Goal: Task Accomplishment & Management: Use online tool/utility

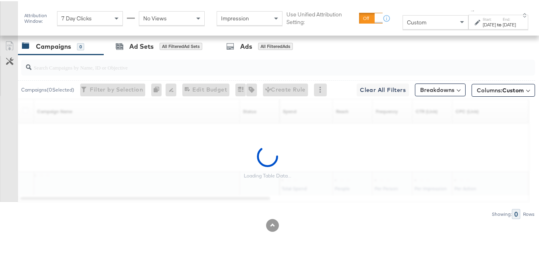
click at [35, 14] on div "Attribution Window:" at bounding box center [38, 17] width 29 height 11
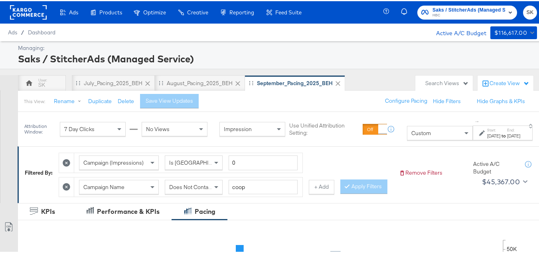
click at [37, 11] on rect at bounding box center [28, 11] width 37 height 14
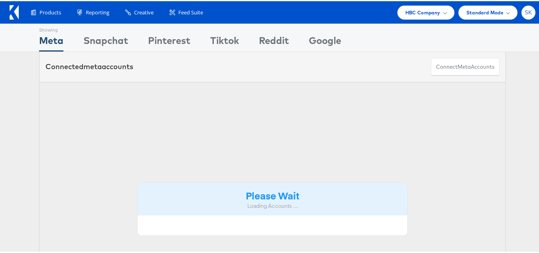
click at [525, 12] on span "SK" at bounding box center [529, 11] width 8 height 5
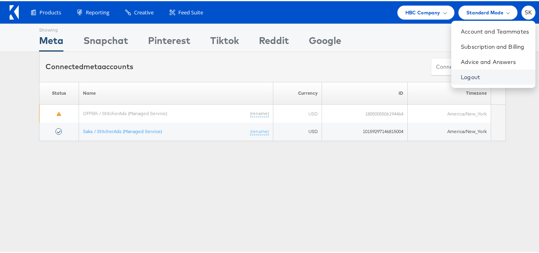
click at [461, 75] on link "Logout" at bounding box center [495, 76] width 68 height 8
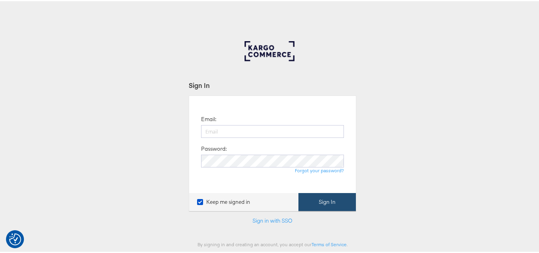
type input "[PERSON_NAME][EMAIL_ADDRESS][DOMAIN_NAME]"
click at [319, 199] on button "Sign In" at bounding box center [326, 200] width 57 height 18
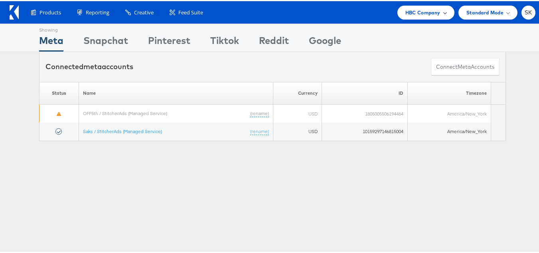
click at [421, 14] on span "HBC Company" at bounding box center [422, 11] width 35 height 8
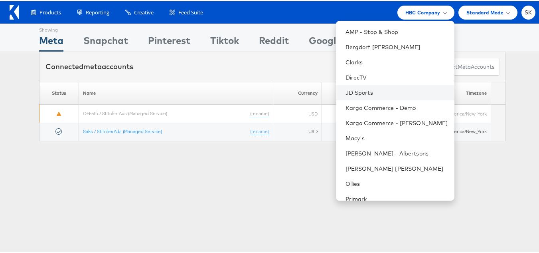
scroll to position [129, 0]
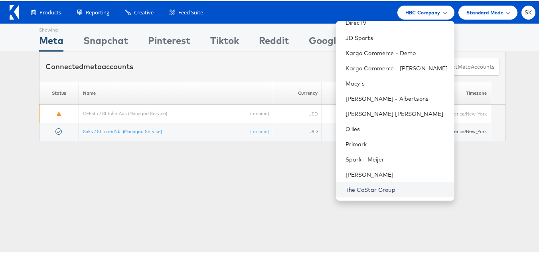
click at [376, 188] on link "The CoStar Group" at bounding box center [396, 188] width 103 height 8
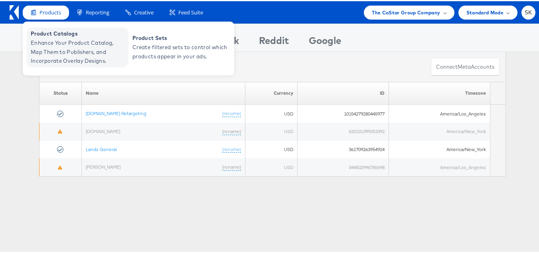
click at [68, 53] on span "Enhance Your Product Catalog, Map Them to Publishers, and Incorporate Overlay D…" at bounding box center [79, 50] width 96 height 27
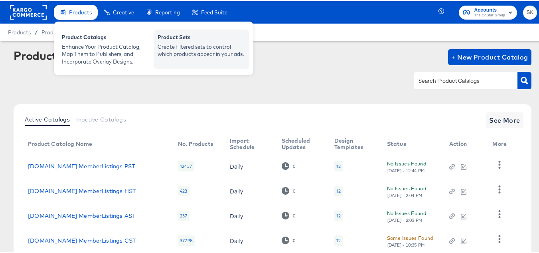
click at [202, 37] on div "Product Sets" at bounding box center [202, 37] width 88 height 10
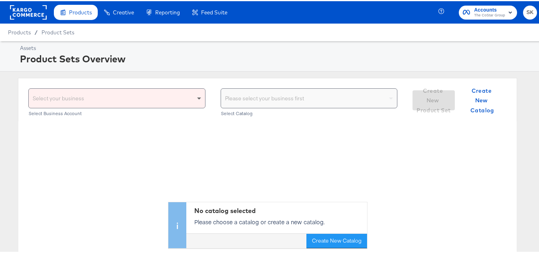
click at [197, 99] on span at bounding box center [200, 96] width 10 height 19
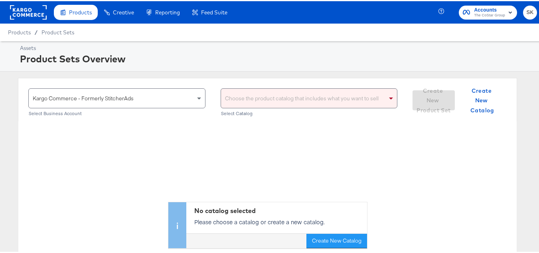
click at [288, 94] on div "Choose the product catalog that includes what you want to sell" at bounding box center [309, 96] width 176 height 19
click at [189, 146] on div "No catalog selected Please choose a catalog or create a new catalog. Create New…" at bounding box center [267, 183] width 498 height 126
click at [293, 91] on div "Choose the product catalog that includes what you want to sell" at bounding box center [309, 96] width 176 height 19
click at [293, 91] on div "ahl ahl" at bounding box center [304, 96] width 166 height 19
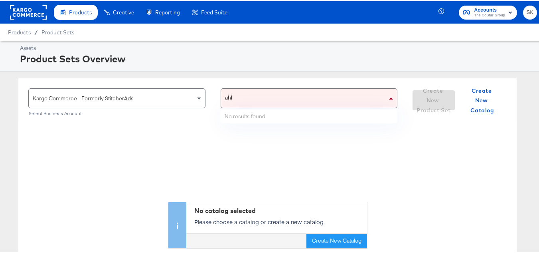
click at [293, 91] on div "ahl ahl" at bounding box center [304, 96] width 166 height 19
click at [282, 93] on div "ahla ahla" at bounding box center [304, 96] width 166 height 19
click at [273, 97] on div "ahla ahla" at bounding box center [304, 96] width 166 height 19
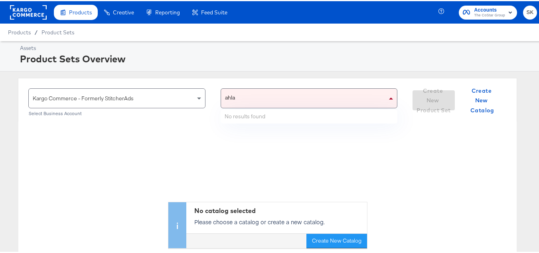
click at [228, 96] on input "ahla" at bounding box center [230, 96] width 11 height 19
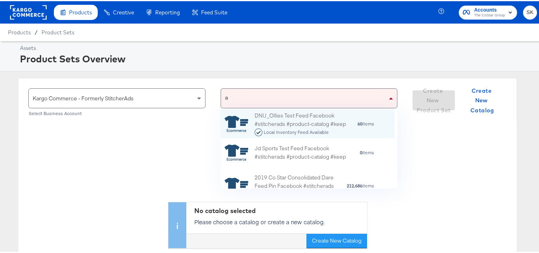
scroll to position [73, 168]
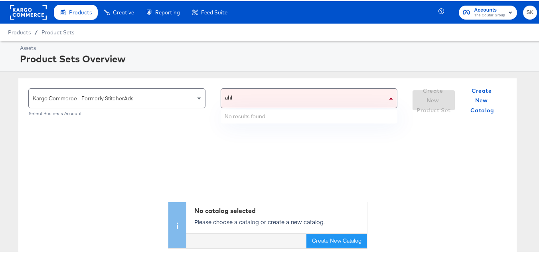
click at [237, 96] on div "ahl ahl" at bounding box center [304, 96] width 166 height 19
click at [226, 99] on input "ahl" at bounding box center [229, 96] width 8 height 19
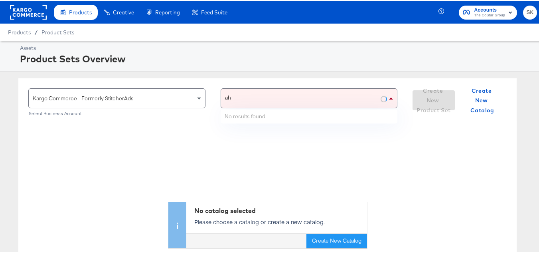
scroll to position [40, 0]
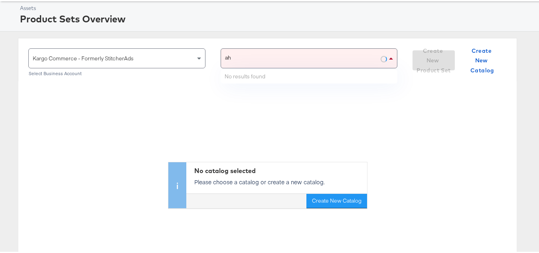
click at [250, 55] on div "ah ah" at bounding box center [301, 56] width 160 height 19
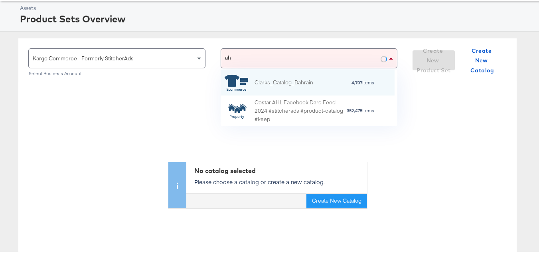
scroll to position [51, 168]
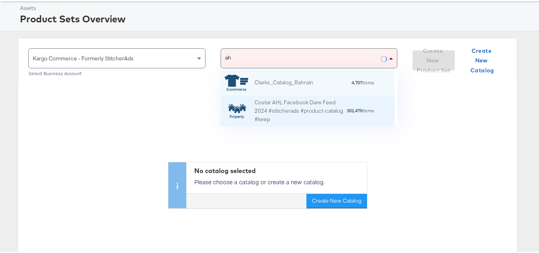
type input "ahl"
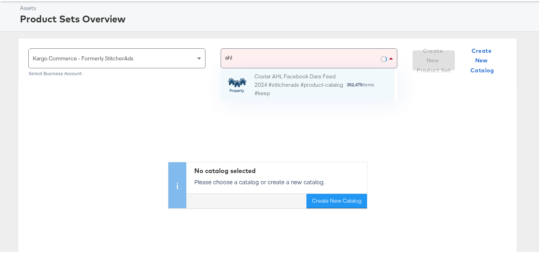
scroll to position [25, 168]
click at [280, 83] on div "Costar AHL Facebook Dare Feed 2024 #stitcherads #product-catalog #keep" at bounding box center [300, 83] width 92 height 25
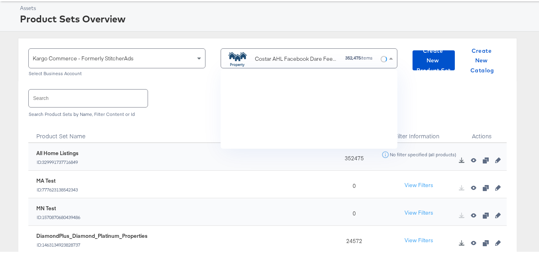
scroll to position [73, 168]
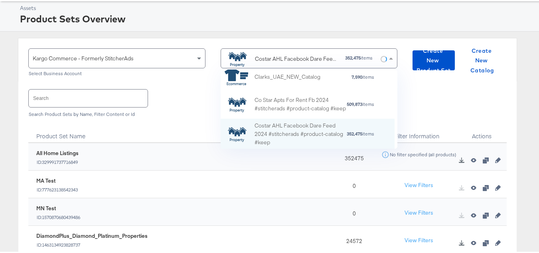
click at [107, 105] on input "text" at bounding box center [88, 96] width 119 height 17
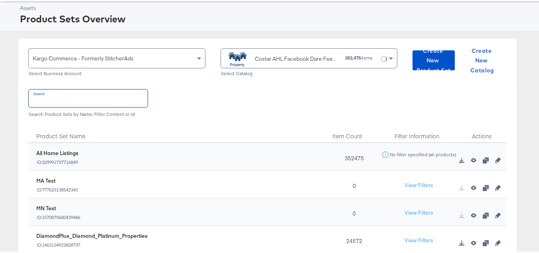
paste input "DiamondPlus_Diamond_Platinum_Properties"
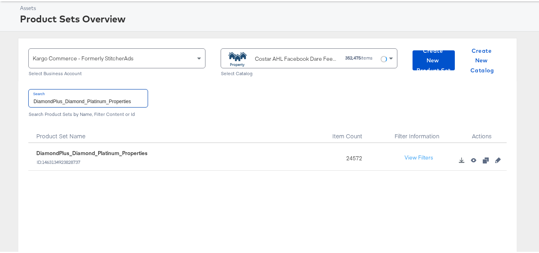
type input "DiamondPlus_Diamond_Platinum_Properties"
click at [348, 156] on div "24572" at bounding box center [352, 156] width 50 height 28
copy div "24572"
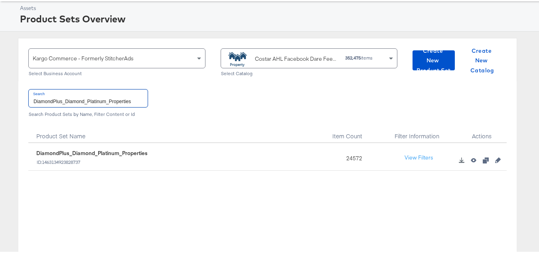
click at [114, 98] on input "DiamondPlus_Diamond_Platinum_Properties" at bounding box center [88, 96] width 119 height 17
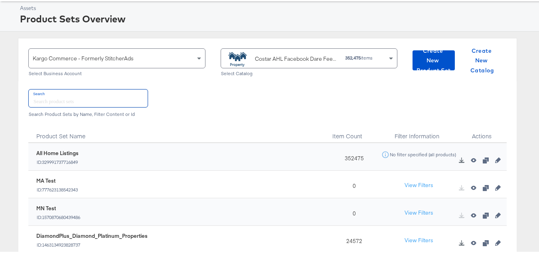
click at [265, 54] on div "Costar AHL Facebook Dare Feed 2024 #stitcherads #product-catalog #keep" at bounding box center [297, 57] width 84 height 8
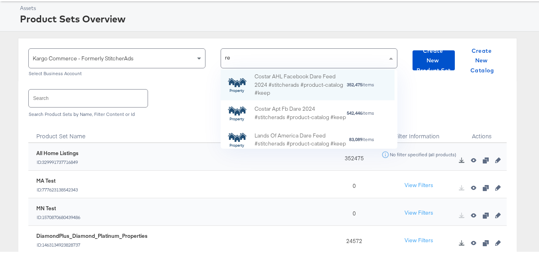
scroll to position [22, 168]
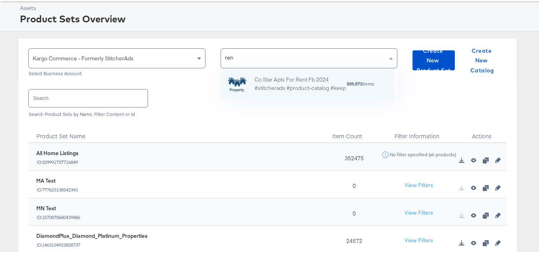
type input "rent"
click at [282, 82] on div "Co Star Apts For Rent Fb 2024 #stitcherads #product-catalog #keep" at bounding box center [300, 82] width 92 height 17
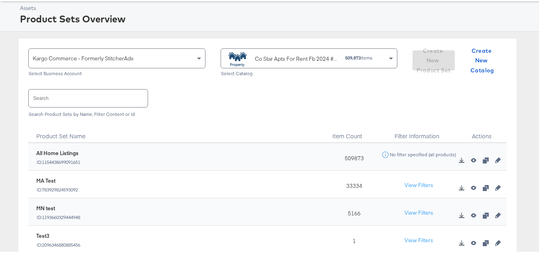
click at [110, 95] on input "text" at bounding box center [88, 96] width 119 height 17
paste input "ForRent.com_Diamond & Platinum"
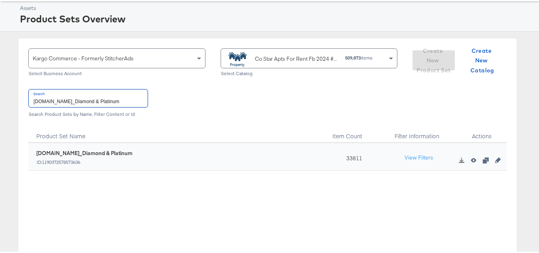
type input "ForRent.com_Diamond & Platinum"
click at [349, 156] on div "33811" at bounding box center [352, 156] width 50 height 28
copy div "33811"
click at [110, 96] on input "ForRent.com_Diamond & Platinum" at bounding box center [88, 96] width 119 height 17
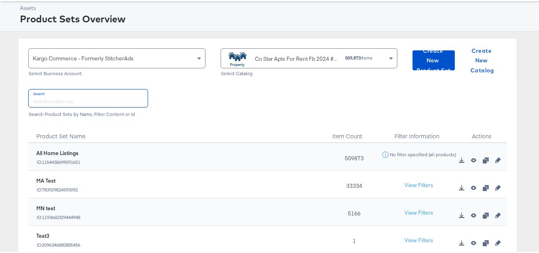
click at [266, 51] on div "Co Star Apts For Rent Fb 2024 #stitcherads #product-catalog #keep" at bounding box center [282, 57] width 114 height 16
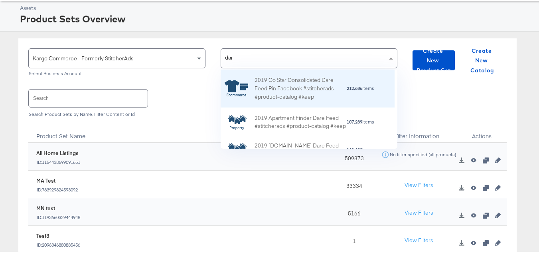
type input "dare"
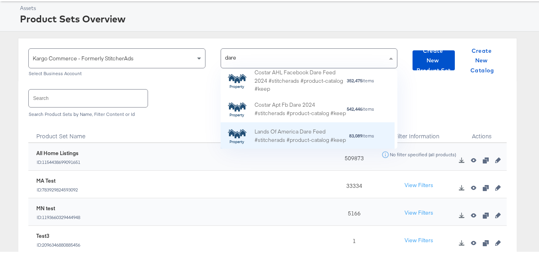
scroll to position [80, 0]
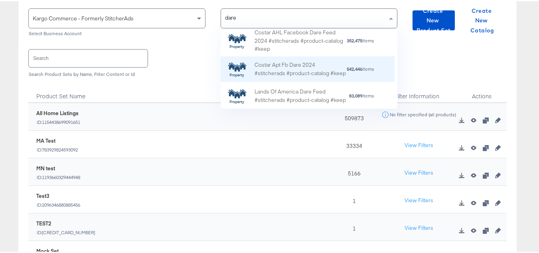
click at [294, 61] on div "Costar Apt Fb Dare 2024 #stitcherads #product-catalog #keep" at bounding box center [300, 68] width 92 height 17
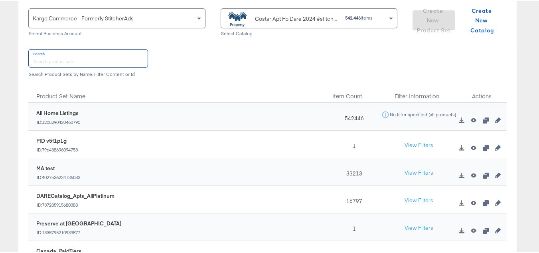
click at [105, 58] on input "text" at bounding box center [88, 56] width 119 height 17
paste input "DARECatalog_Apts_AllPlatinum_AllDiamond"
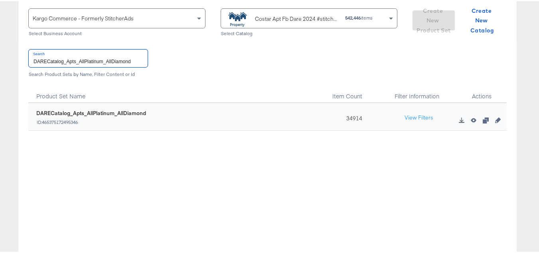
type input "DARECatalog_Apts_AllPlatinum_AllDiamond"
click at [343, 116] on div "34914" at bounding box center [352, 116] width 50 height 28
copy div "34914"
click at [120, 59] on input "DARECatalog_Apts_AllPlatinum_AllDiamond" at bounding box center [88, 56] width 119 height 17
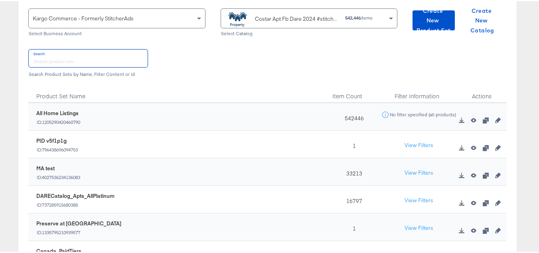
click at [285, 18] on div "Costar Apt Fb Dare 2024 #stitcherads #product-catalog #keep" at bounding box center [297, 18] width 84 height 8
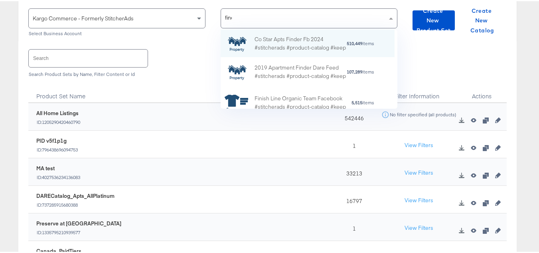
scroll to position [51, 168]
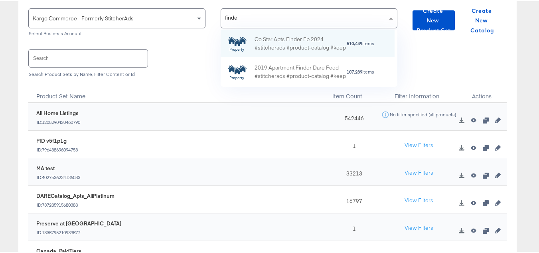
type input "finder"
click at [309, 39] on div "Co Star Apts Finder Fb 2024 #stitcherads #product-catalog #keep" at bounding box center [300, 42] width 92 height 17
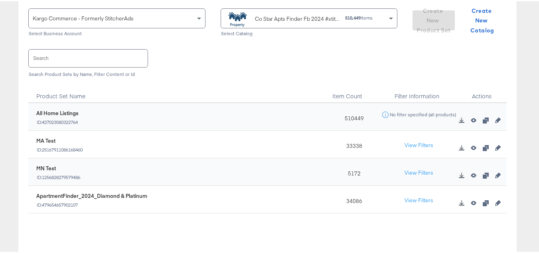
click at [102, 59] on input "text" at bounding box center [88, 56] width 119 height 17
paste input "ApartmentFinder_2024_Diamond & Platinum"
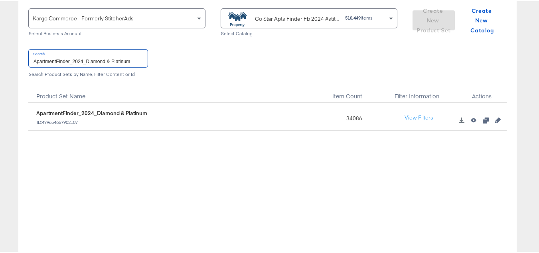
type input "ApartmentFinder_2024_Diamond & Platinum"
click at [341, 118] on div "34086" at bounding box center [352, 116] width 50 height 28
copy div "34086"
click at [180, 147] on div "479654657902107 ApartmentFinder_2024_Diamond & Platinum ID: 479654657902107 340…" at bounding box center [267, 182] width 478 height 160
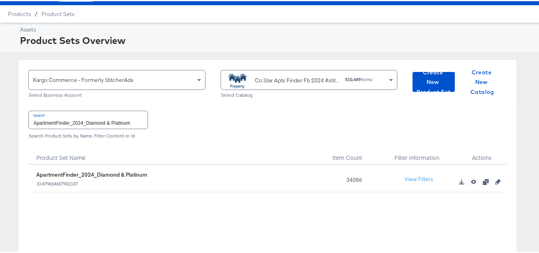
scroll to position [0, 0]
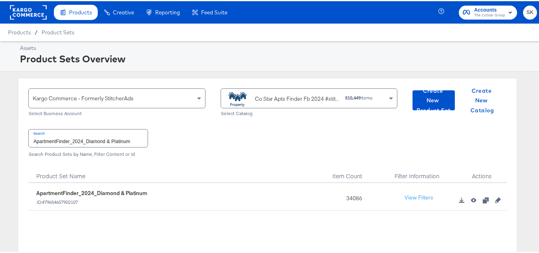
click at [27, 10] on rect at bounding box center [28, 11] width 37 height 14
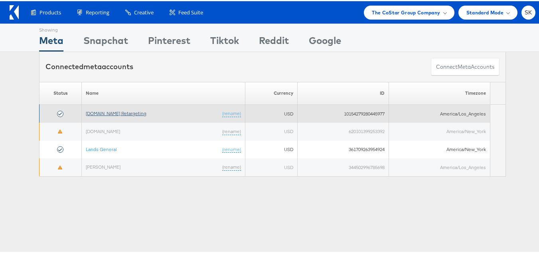
click at [136, 111] on link "[DOMAIN_NAME] Retargeting" at bounding box center [116, 112] width 61 height 6
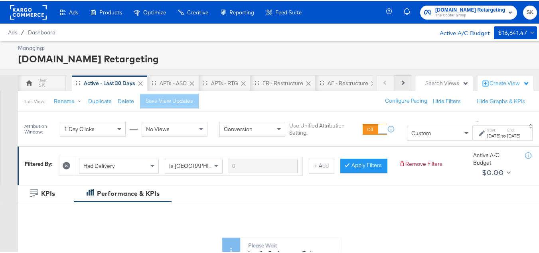
click at [400, 81] on icon at bounding box center [402, 81] width 4 height 4
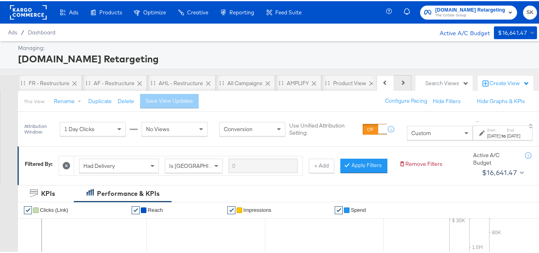
scroll to position [0, 235]
click at [332, 84] on div "Product View" at bounding box center [348, 82] width 33 height 8
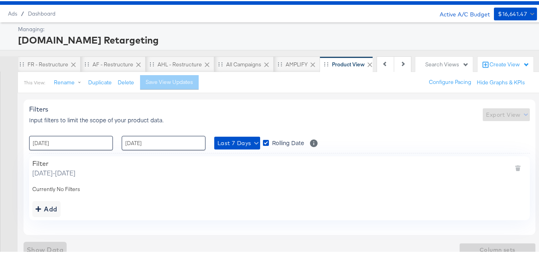
scroll to position [29, 0]
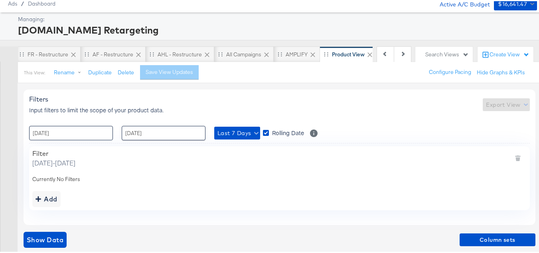
click at [78, 137] on input "[DATE]" at bounding box center [71, 131] width 84 height 14
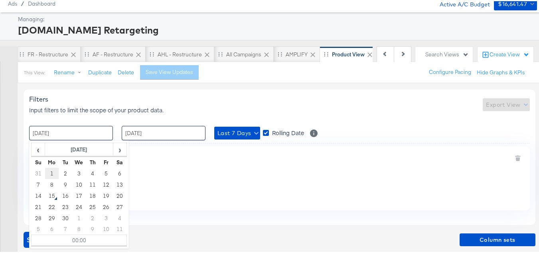
click at [50, 175] on td "1" at bounding box center [52, 171] width 14 height 11
type input "[DATE] 00:00"
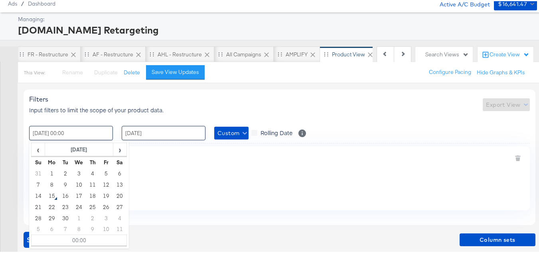
click at [164, 138] on input "[DATE]" at bounding box center [164, 131] width 84 height 14
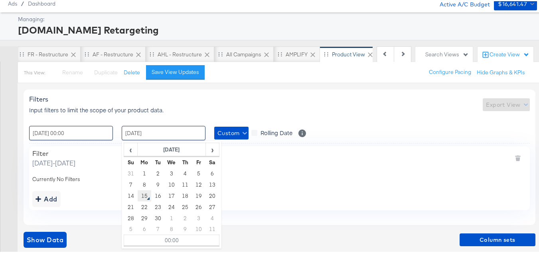
click at [145, 196] on td "15" at bounding box center [145, 194] width 14 height 11
type input "[DATE] 00:00"
click at [293, 191] on div "Add" at bounding box center [279, 197] width 494 height 16
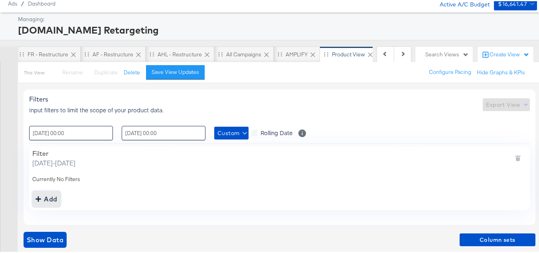
click at [56, 195] on div "Add" at bounding box center [47, 197] width 22 height 11
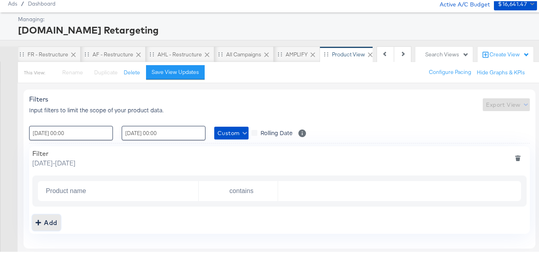
scroll to position [60, 0]
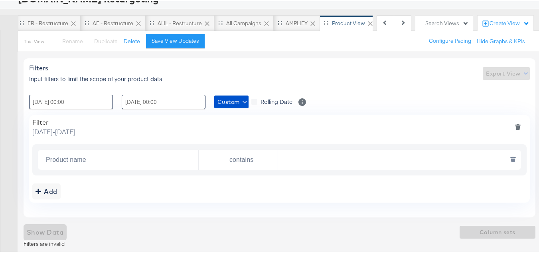
click at [84, 163] on input "Product name" at bounding box center [121, 158] width 156 height 16
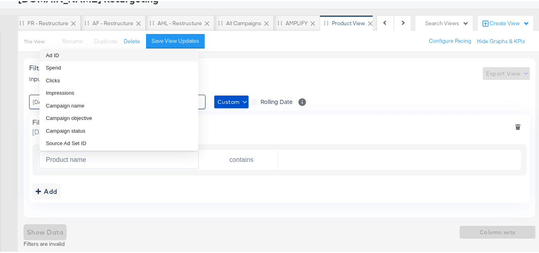
scroll to position [80, 0]
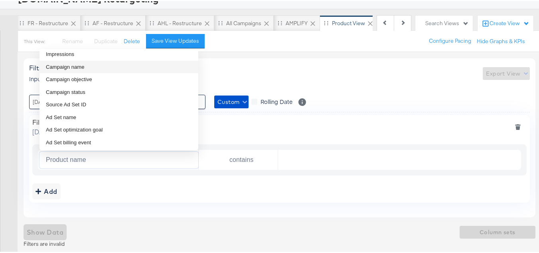
click at [85, 69] on li "Campaign name" at bounding box center [118, 65] width 159 height 13
type input "Campaign name"
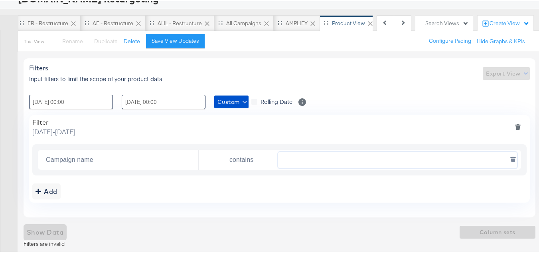
click at [331, 159] on input "text" at bounding box center [397, 158] width 239 height 16
paste input "AHL24"
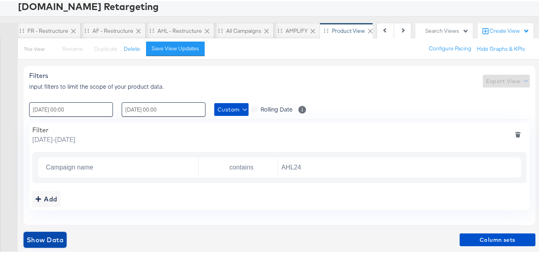
click at [59, 240] on span "Show Data" at bounding box center [45, 238] width 37 height 11
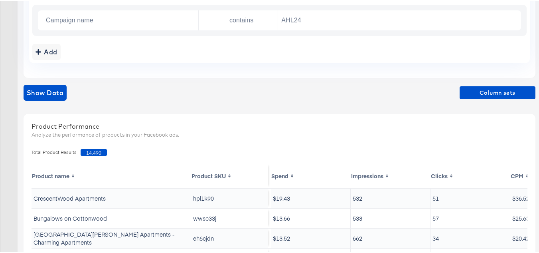
scroll to position [252, 0]
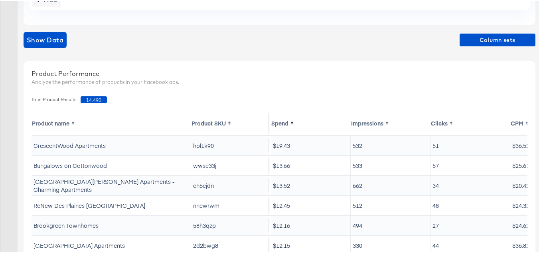
click at [97, 98] on span "14,490" at bounding box center [94, 98] width 26 height 7
copy span "14,490"
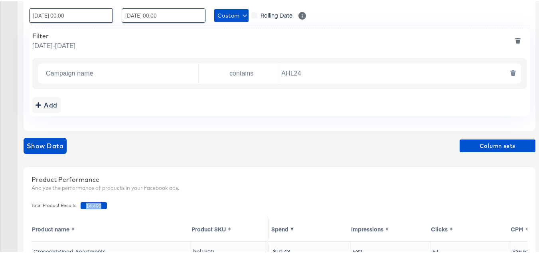
scroll to position [132, 0]
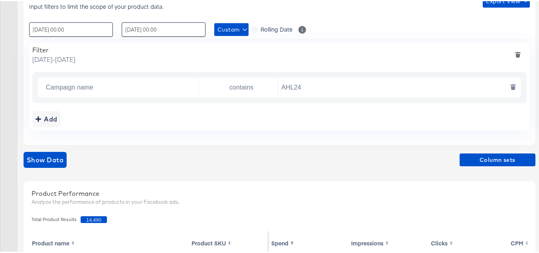
click at [351, 80] on input "AHL24" at bounding box center [397, 86] width 239 height 16
paste input "F"
click at [47, 159] on span "Show Data" at bounding box center [45, 158] width 37 height 11
click at [90, 219] on span "13,312" at bounding box center [94, 218] width 26 height 7
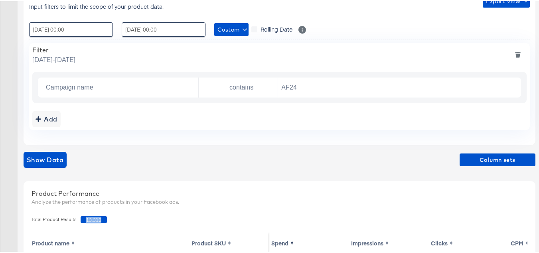
copy span "13,312"
click at [325, 79] on input "AF24" at bounding box center [397, 86] width 239 height 16
paste input "FR"
click at [53, 160] on span "Show Data" at bounding box center [45, 158] width 37 height 11
click at [91, 220] on span "21,475" at bounding box center [94, 218] width 26 height 7
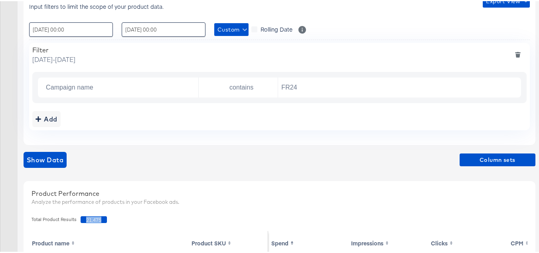
click at [91, 220] on span "21,475" at bounding box center [94, 218] width 26 height 7
copy span "21,475"
click at [330, 81] on input "FR24" at bounding box center [397, 86] width 239 height 16
paste input "DARE"
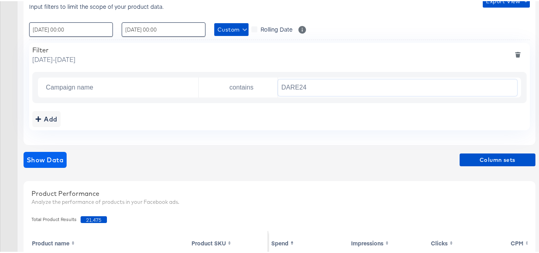
type input "DARE24"
click at [59, 158] on span "Show Data" at bounding box center [45, 158] width 37 height 11
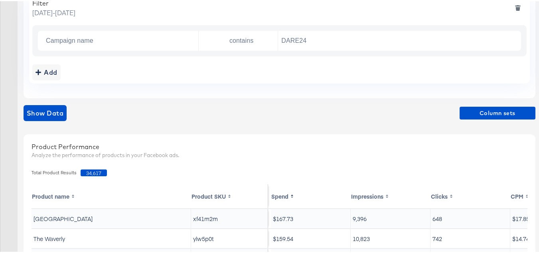
scroll to position [212, 0]
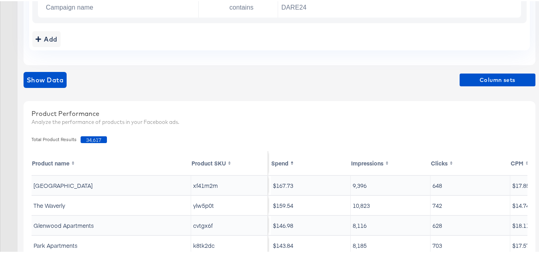
click at [94, 133] on div "Total Product Results 34,617" at bounding box center [280, 138] width 504 height 15
click at [94, 135] on span "34,617" at bounding box center [94, 138] width 26 height 7
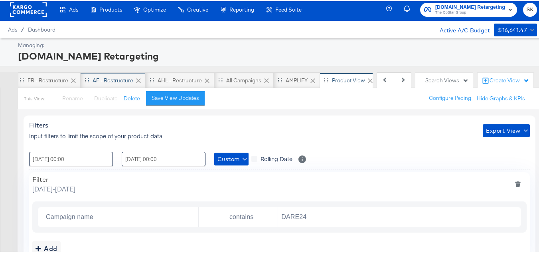
scroll to position [0, 0]
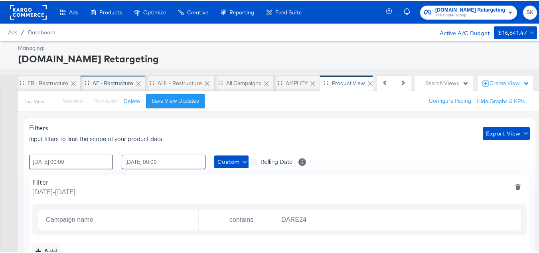
click at [93, 78] on div "AF - Restructure" at bounding box center [113, 82] width 41 height 8
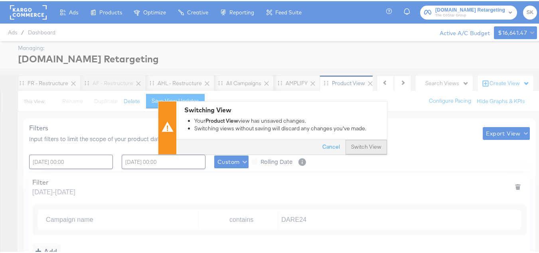
click at [370, 142] on button "Switch View" at bounding box center [365, 145] width 41 height 14
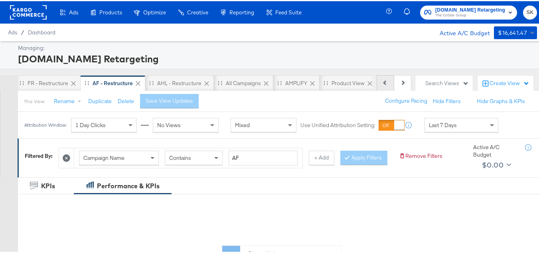
click at [380, 84] on button "Previous" at bounding box center [386, 82] width 18 height 16
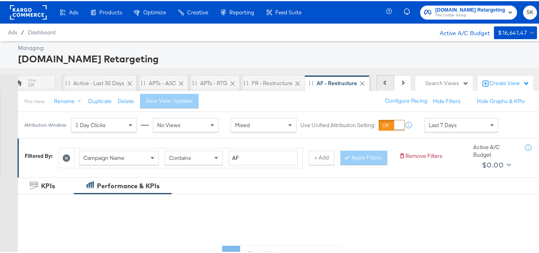
click at [380, 84] on button "Previous" at bounding box center [386, 82] width 18 height 16
click at [380, 85] on div "Previous Next" at bounding box center [394, 82] width 35 height 16
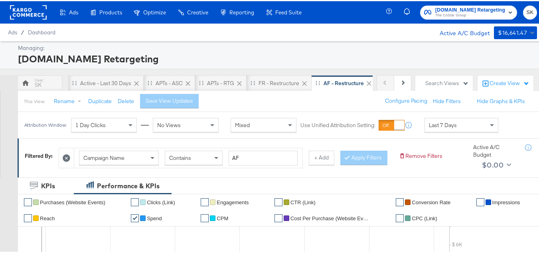
scroll to position [0, 0]
click at [380, 85] on div "Previous Next" at bounding box center [394, 82] width 35 height 16
click at [46, 87] on div "SK" at bounding box center [42, 82] width 48 height 16
